Goal: Task Accomplishment & Management: Use online tool/utility

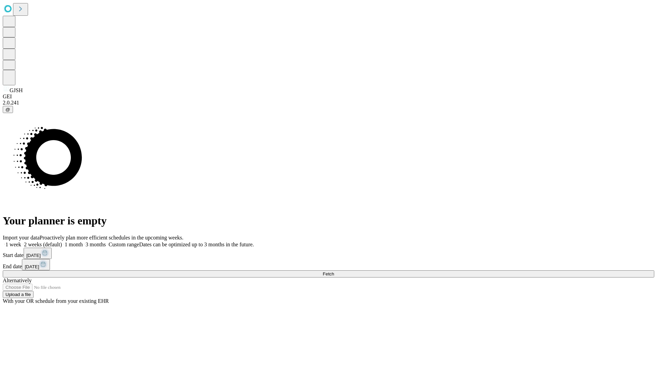
click at [334, 271] on span "Fetch" at bounding box center [328, 273] width 11 height 5
